Goal: Task Accomplishment & Management: Use online tool/utility

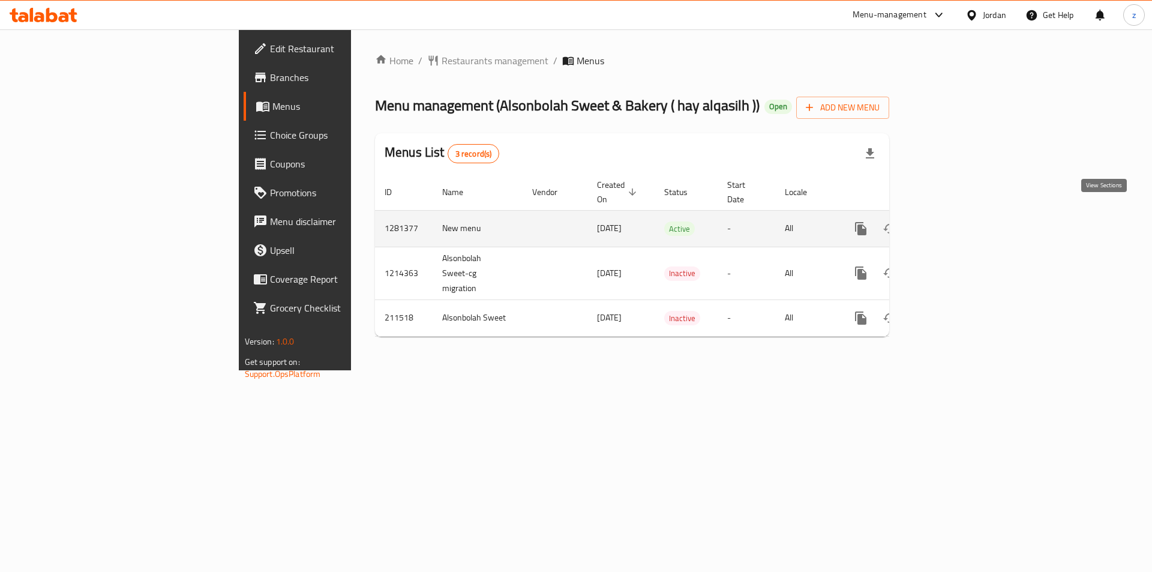
click at [953, 223] on icon "enhanced table" at bounding box center [947, 228] width 11 height 11
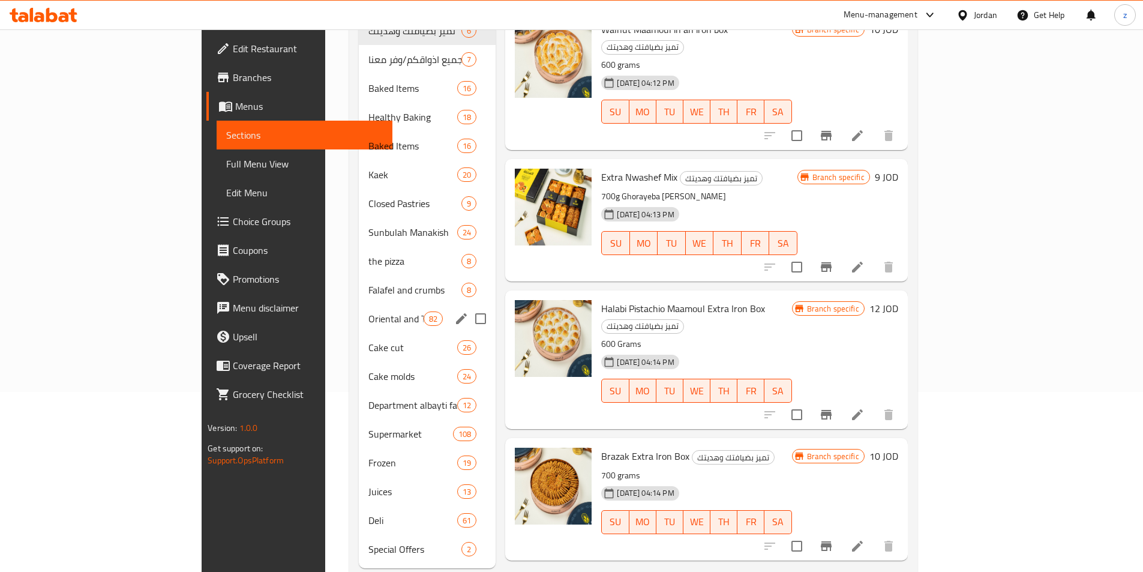
scroll to position [192, 0]
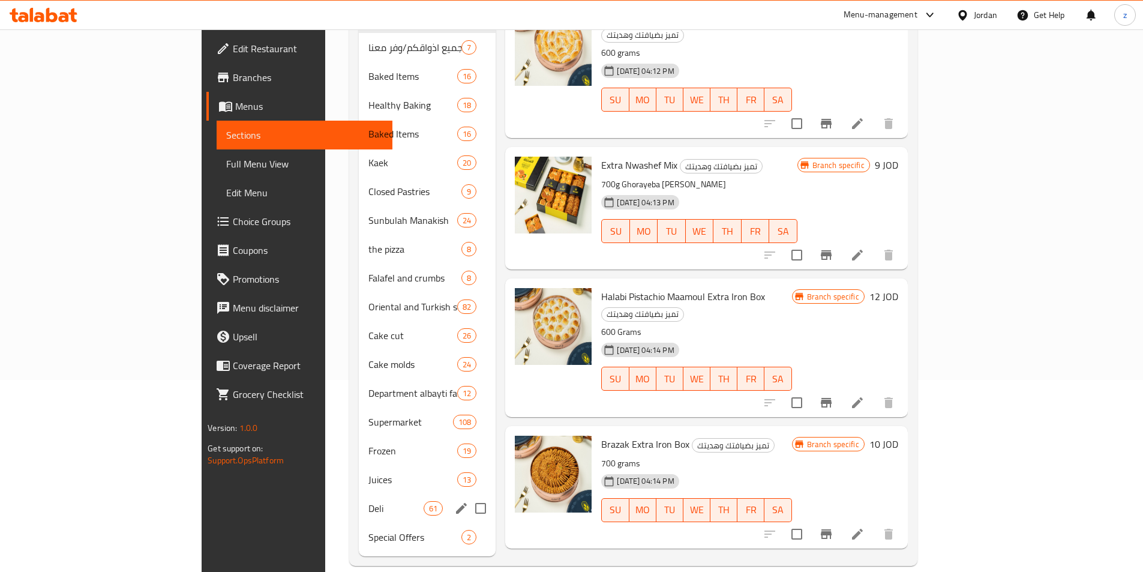
click at [359, 494] on div "Deli 61" at bounding box center [427, 508] width 137 height 29
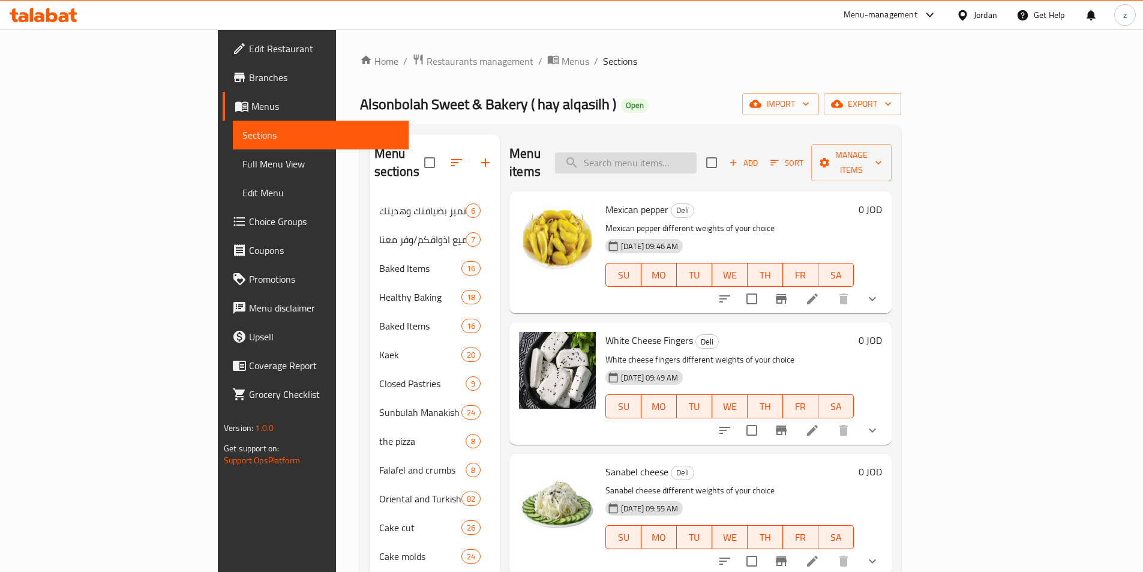
click at [689, 152] on input "search" at bounding box center [626, 162] width 142 height 21
paste input "Sanabel cheese"
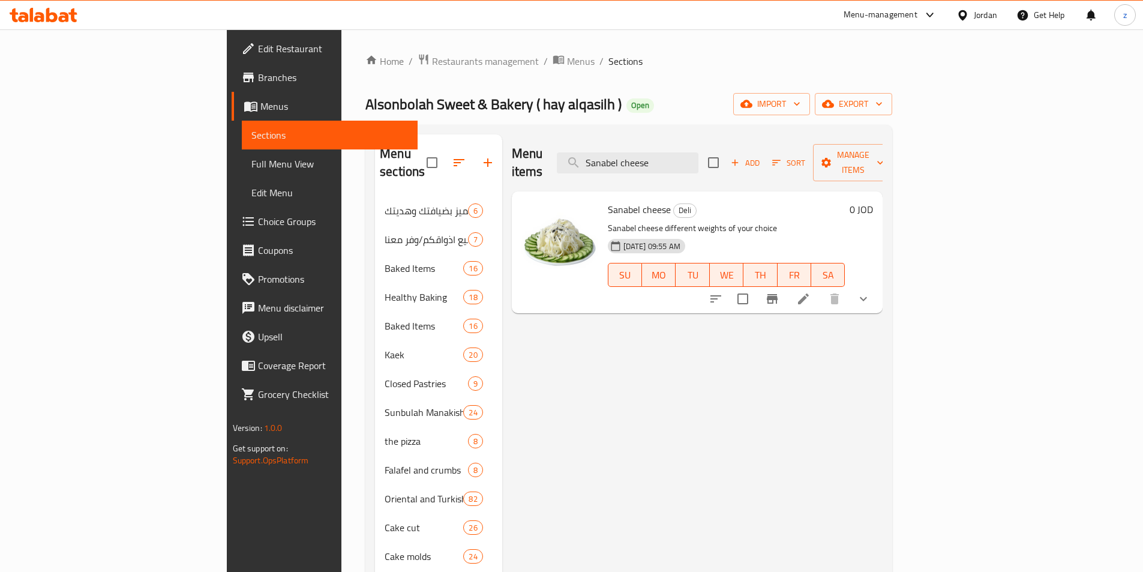
type input "Sanabel cheese"
click at [432, 63] on span "Restaurants management" at bounding box center [485, 61] width 107 height 14
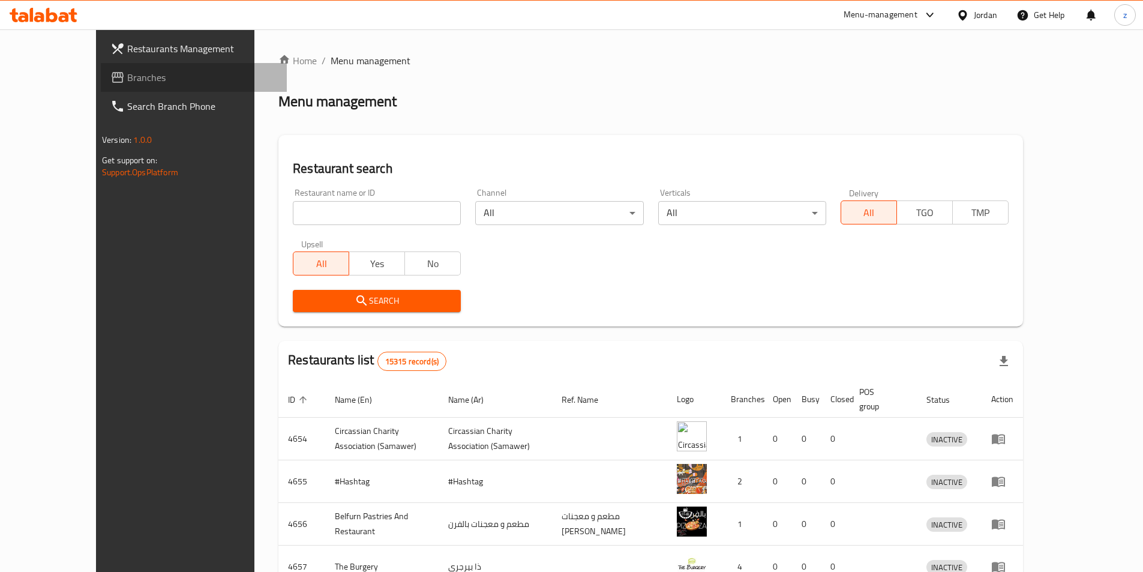
click at [101, 85] on link "Branches" at bounding box center [194, 77] width 186 height 29
